Goal: Register for event/course

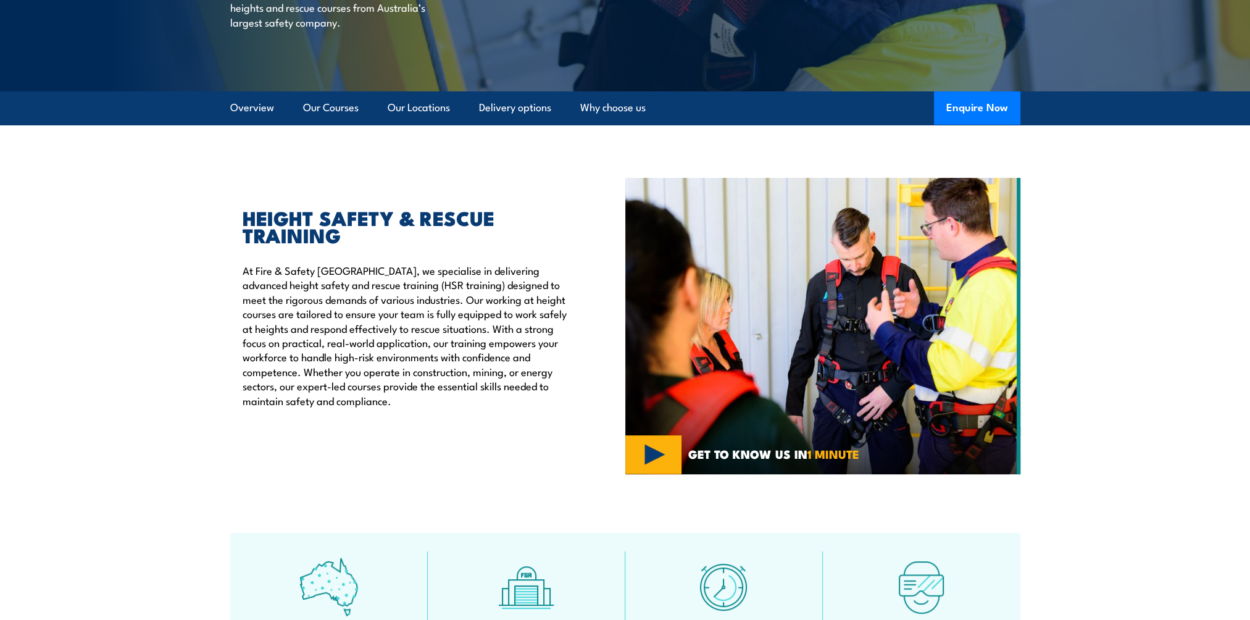
scroll to position [185, 0]
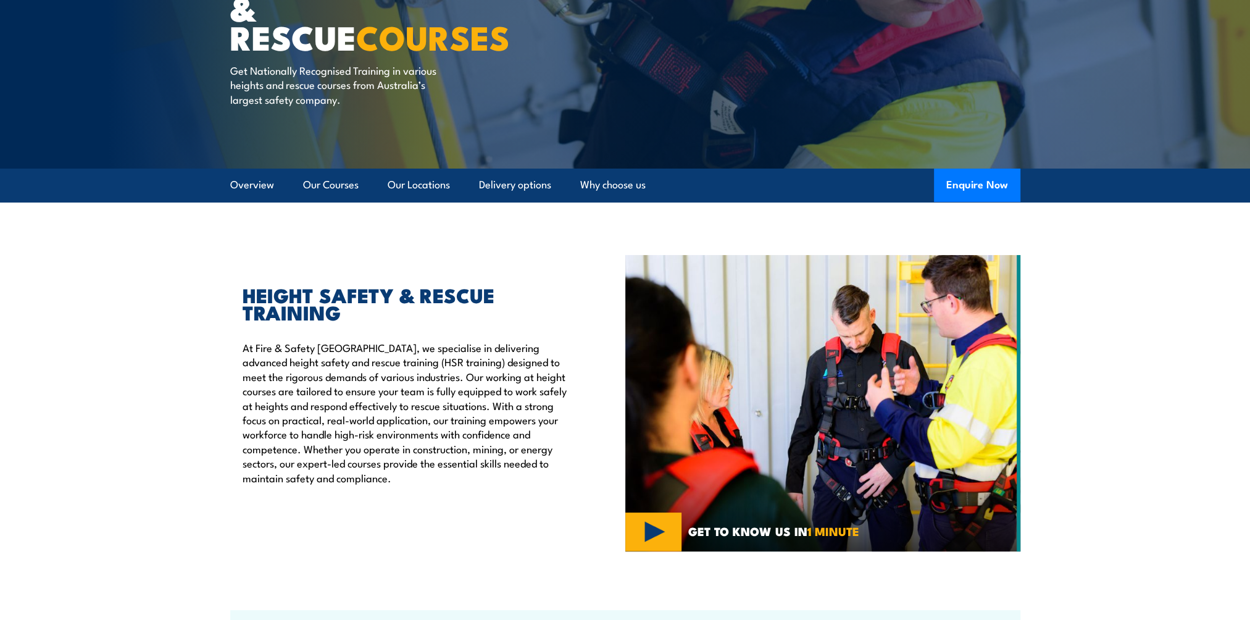
click at [295, 183] on li "Our Courses" at bounding box center [325, 184] width 66 height 33
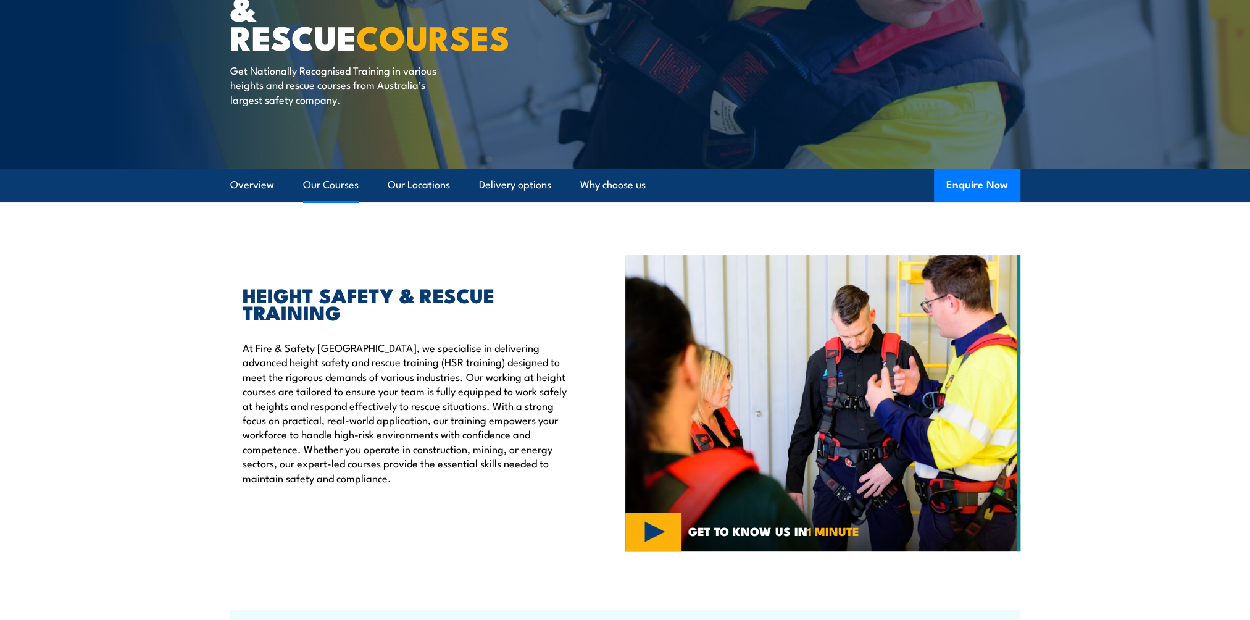
click at [304, 184] on link "Our Courses" at bounding box center [331, 184] width 56 height 33
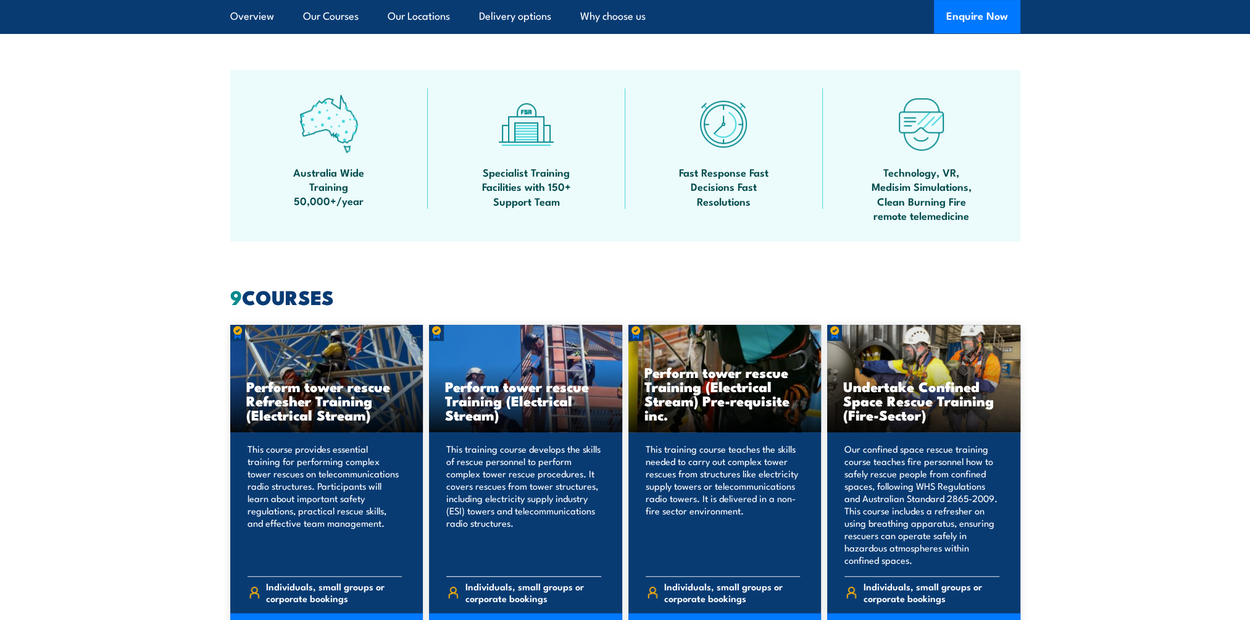
scroll to position [750, 0]
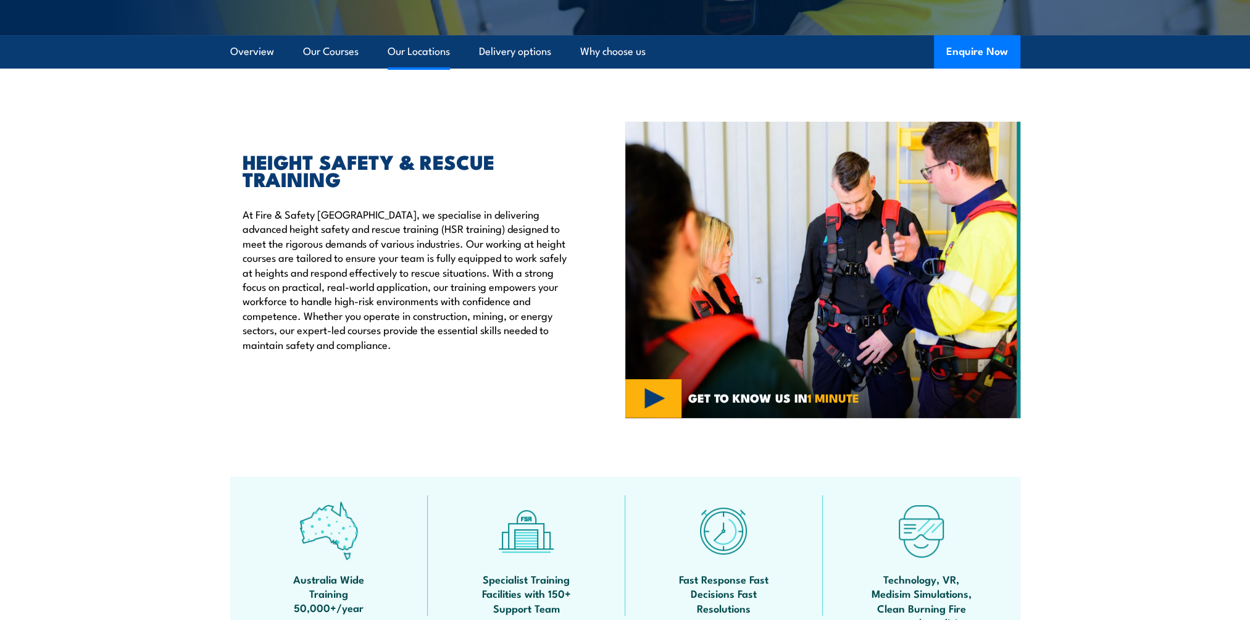
click at [420, 51] on link "Our Locations" at bounding box center [419, 51] width 62 height 33
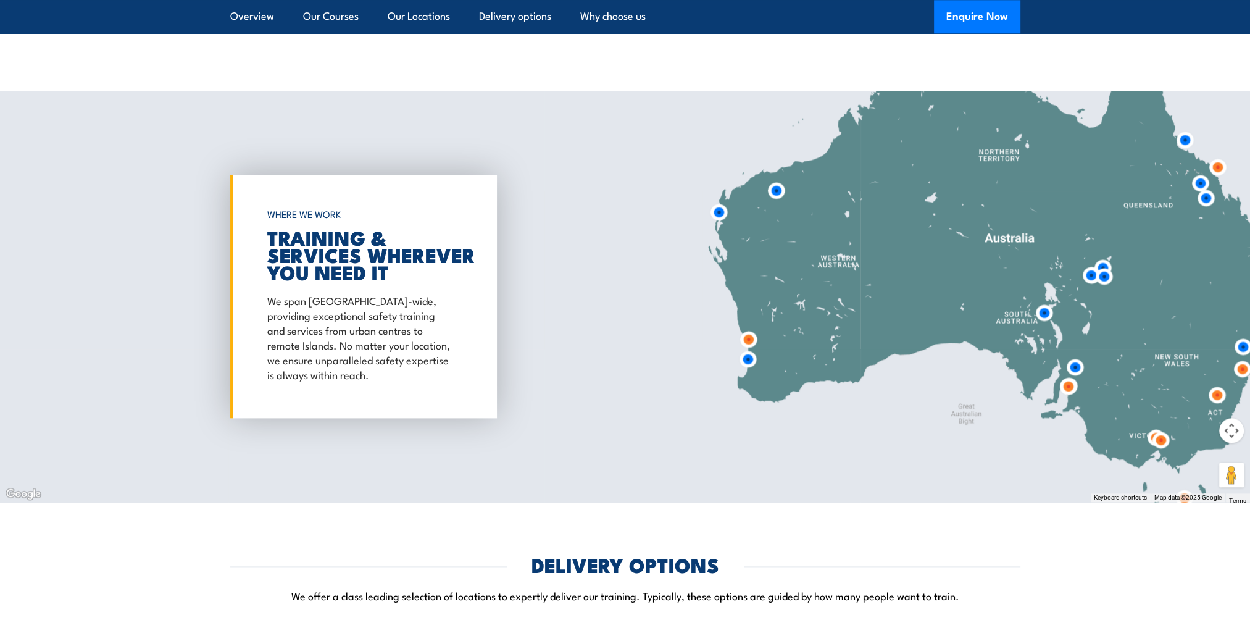
scroll to position [1992, 0]
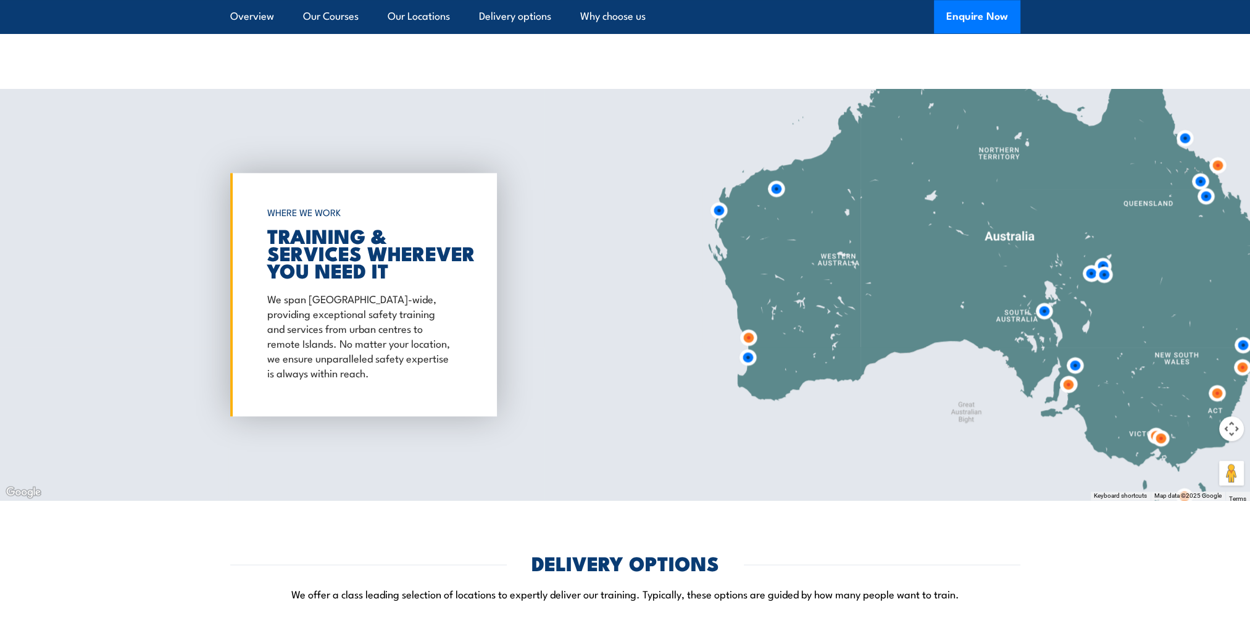
click at [1239, 355] on img at bounding box center [1242, 367] width 33 height 33
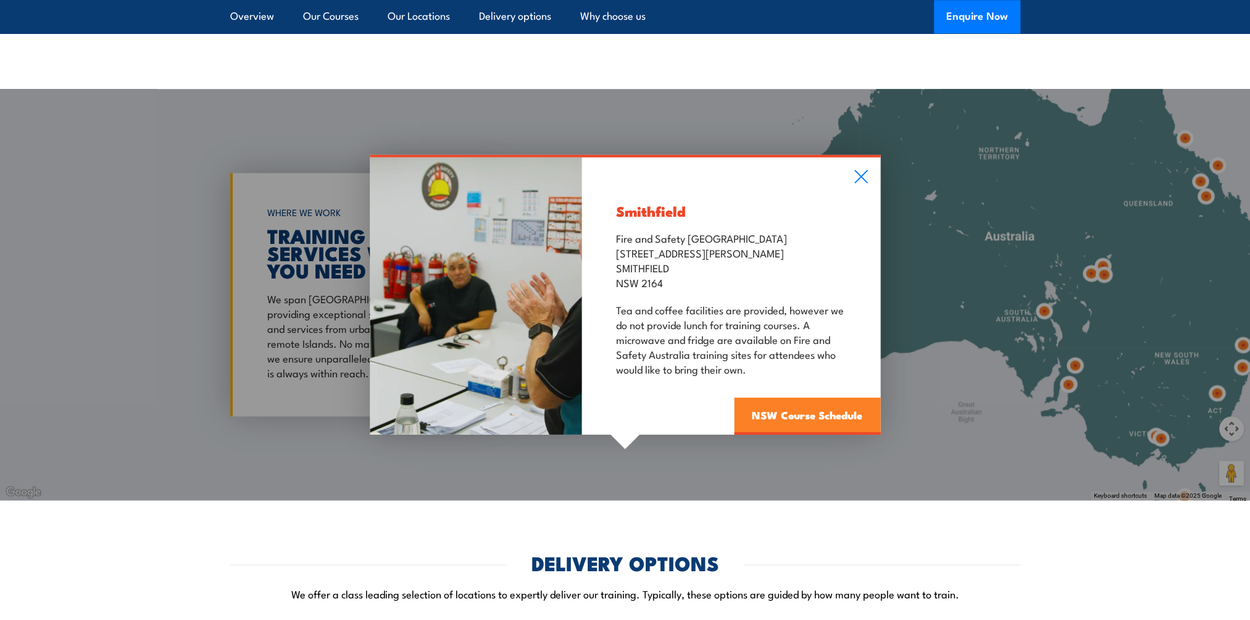
click at [844, 403] on link "NSW Course Schedule" at bounding box center [807, 415] width 146 height 37
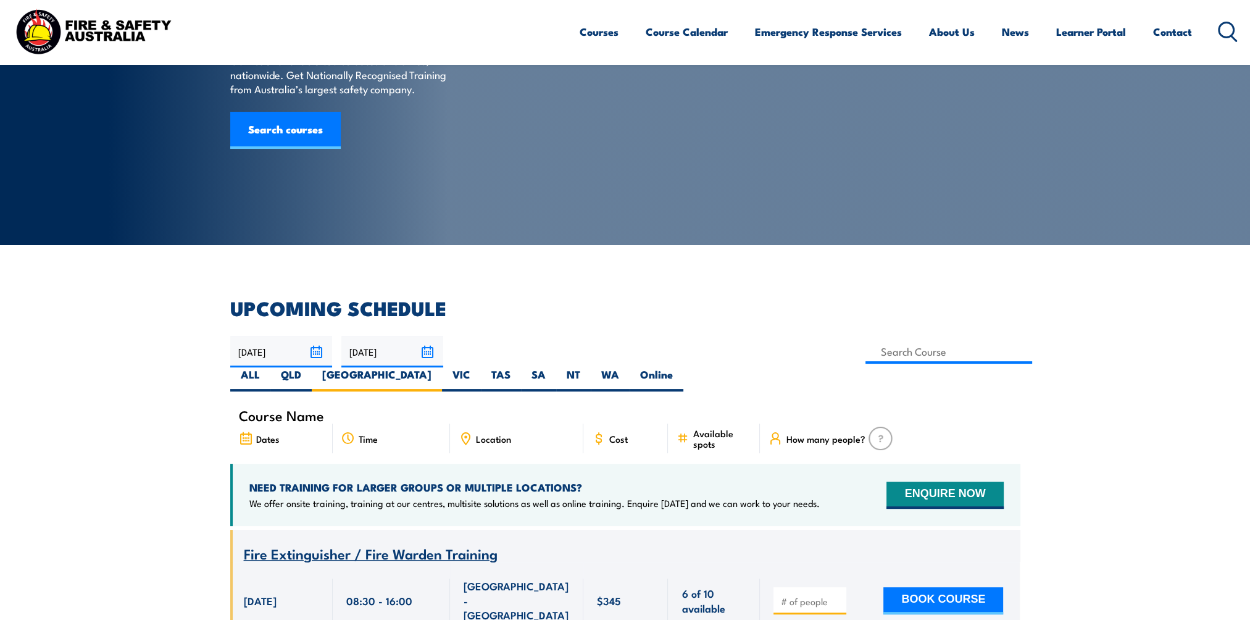
scroll to position [370, 0]
